Goal: Information Seeking & Learning: Learn about a topic

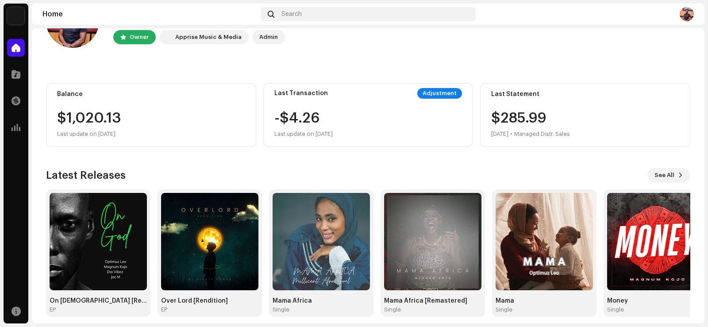
scroll to position [55, 0]
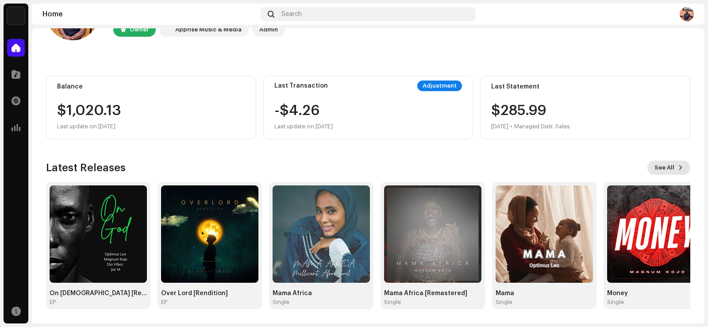
click at [677, 170] on span at bounding box center [679, 167] width 5 height 7
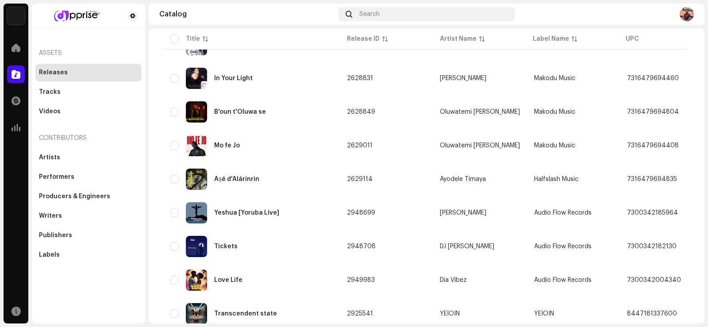
scroll to position [648, 0]
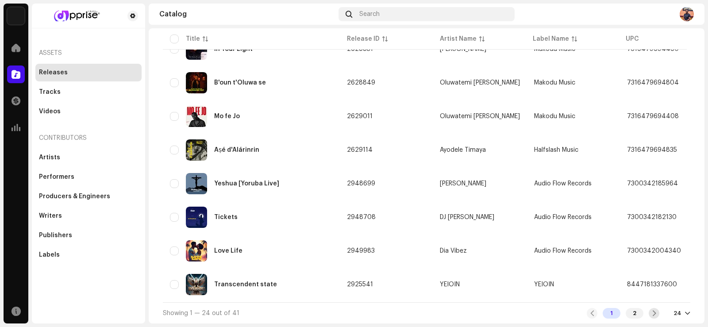
click at [651, 312] on span at bounding box center [654, 313] width 6 height 7
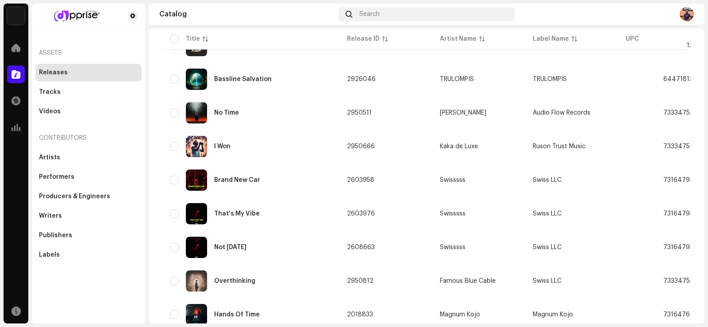
scroll to position [111, 0]
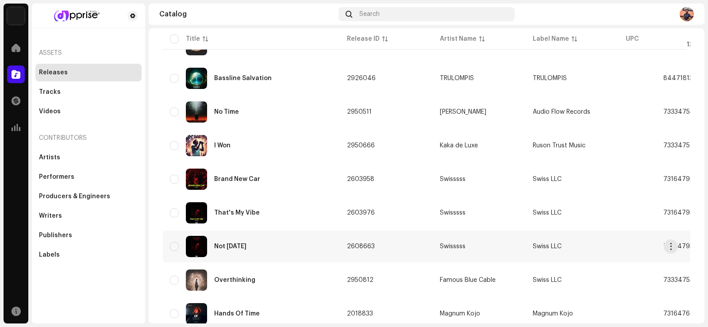
click at [219, 241] on div "Not [DATE]" at bounding box center [251, 246] width 163 height 21
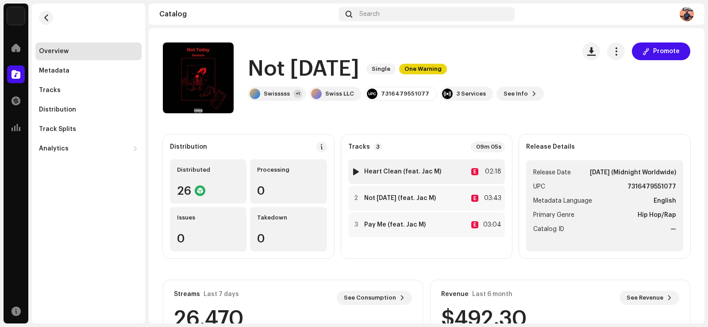
click at [490, 168] on div "02:18" at bounding box center [491, 171] width 19 height 11
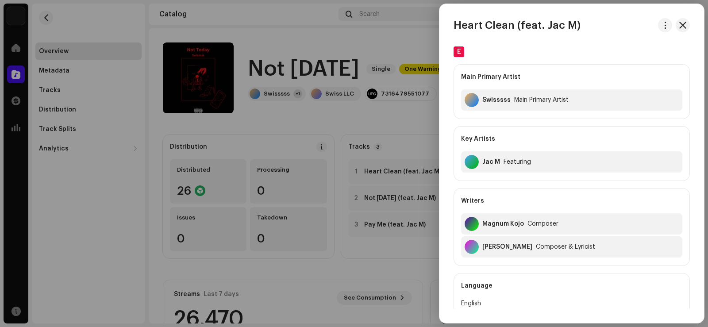
click at [415, 140] on div at bounding box center [354, 163] width 708 height 327
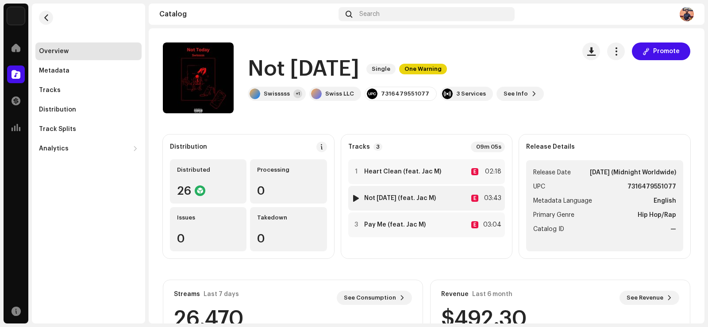
click at [487, 194] on div "03:43" at bounding box center [491, 198] width 19 height 11
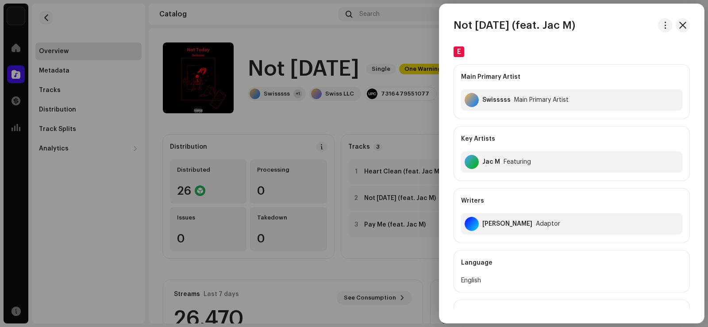
click at [406, 144] on div at bounding box center [354, 163] width 708 height 327
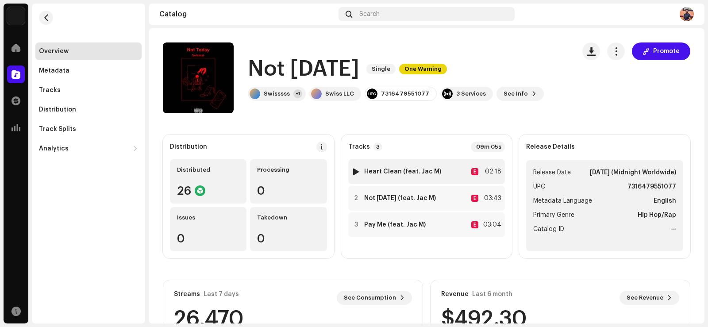
click at [490, 172] on div "02:18" at bounding box center [491, 171] width 19 height 11
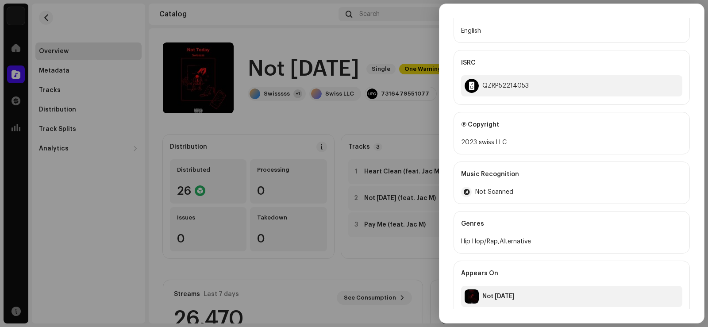
scroll to position [279, 0]
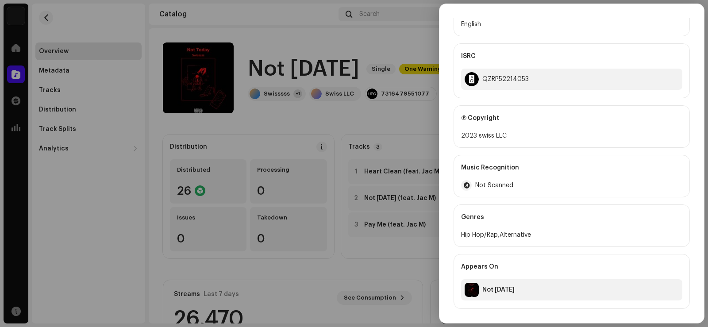
click at [391, 125] on div at bounding box center [354, 163] width 708 height 327
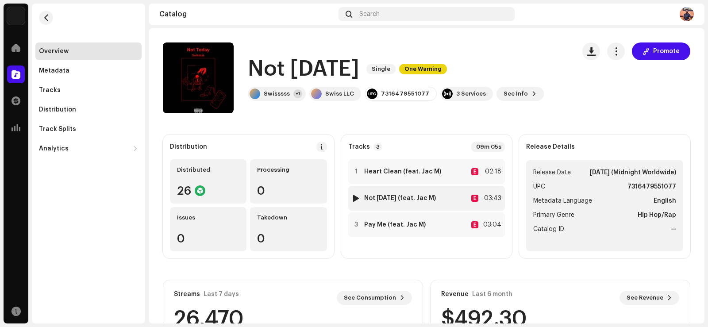
click at [495, 196] on div "03:43" at bounding box center [491, 198] width 19 height 11
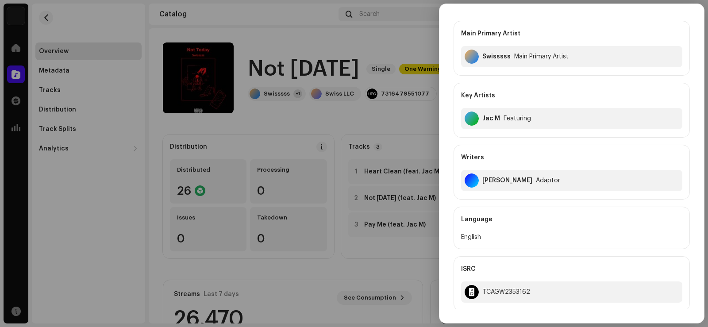
scroll to position [42, 0]
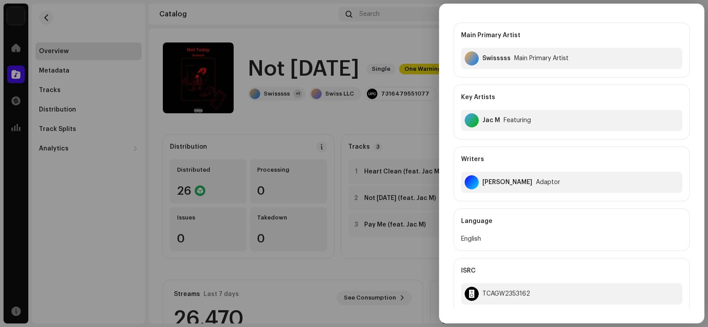
click at [426, 239] on div at bounding box center [354, 163] width 708 height 327
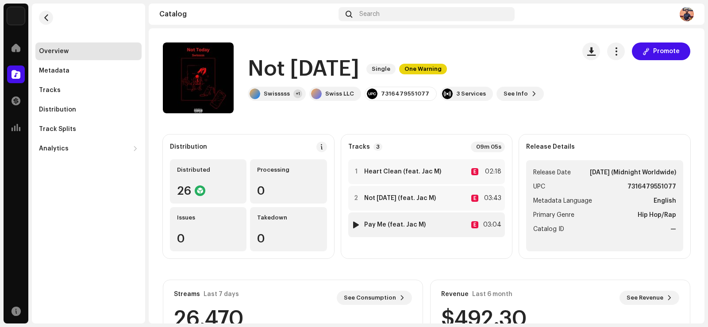
click at [485, 227] on div "03:04" at bounding box center [491, 224] width 19 height 11
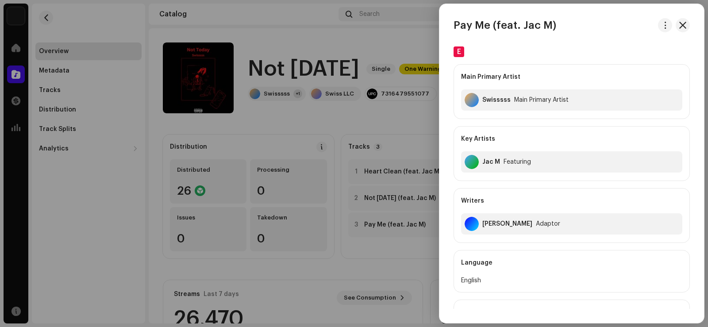
click at [394, 113] on div at bounding box center [354, 163] width 708 height 327
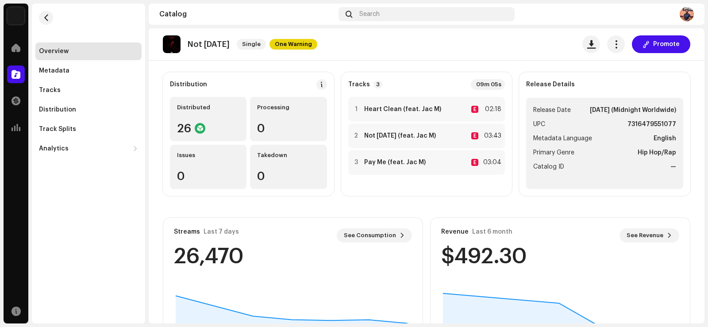
scroll to position [0, 0]
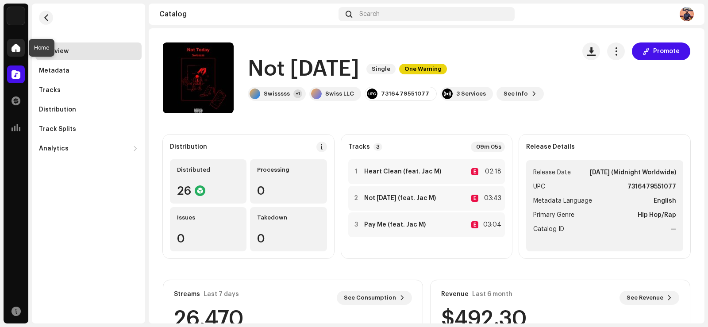
click at [16, 46] on span at bounding box center [15, 47] width 9 height 7
